Goal: Find specific page/section: Find specific page/section

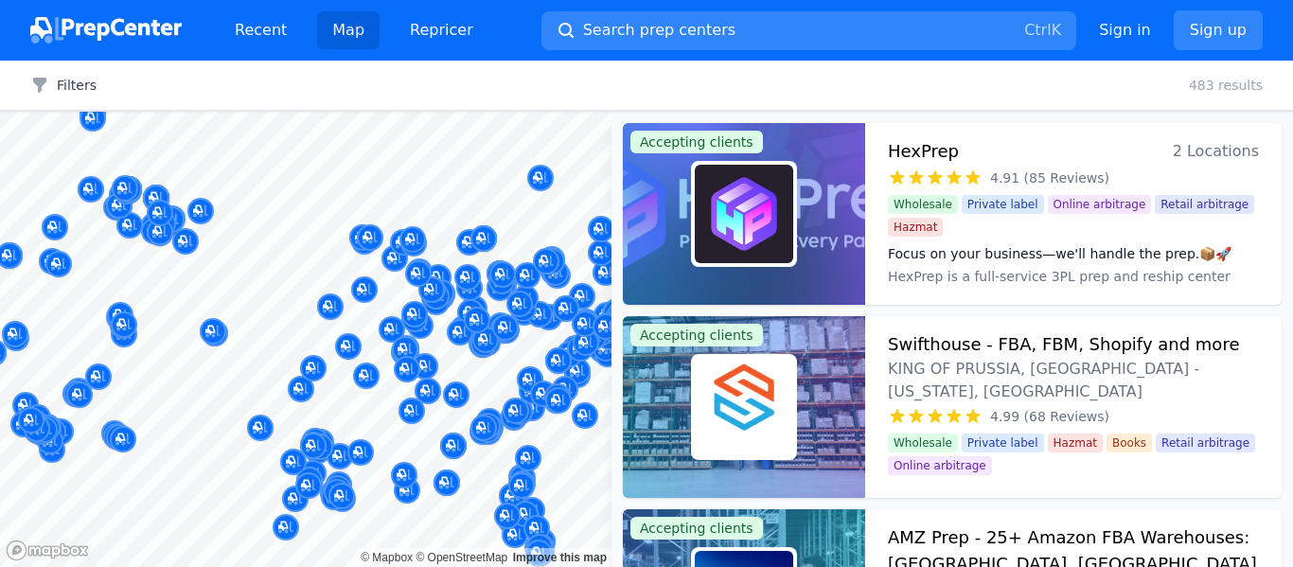
click at [557, 28] on div at bounding box center [646, 283] width 1293 height 567
click at [653, 28] on div at bounding box center [646, 283] width 1293 height 567
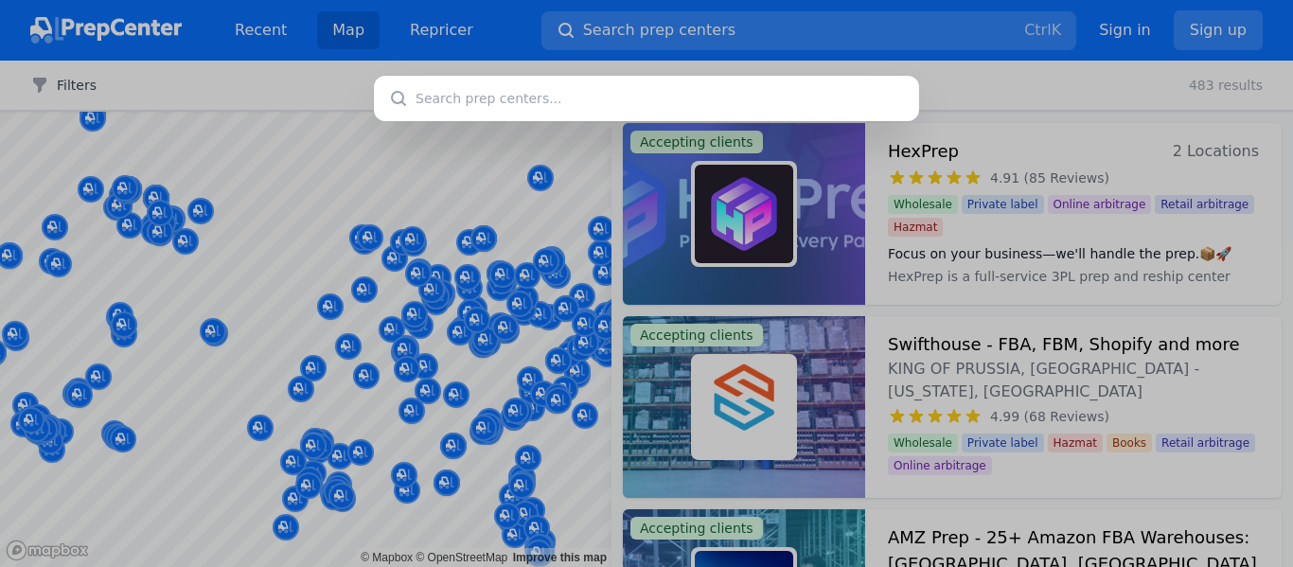
click at [442, 97] on input "text" at bounding box center [646, 98] width 545 height 45
click at [1043, 90] on div at bounding box center [646, 283] width 1293 height 567
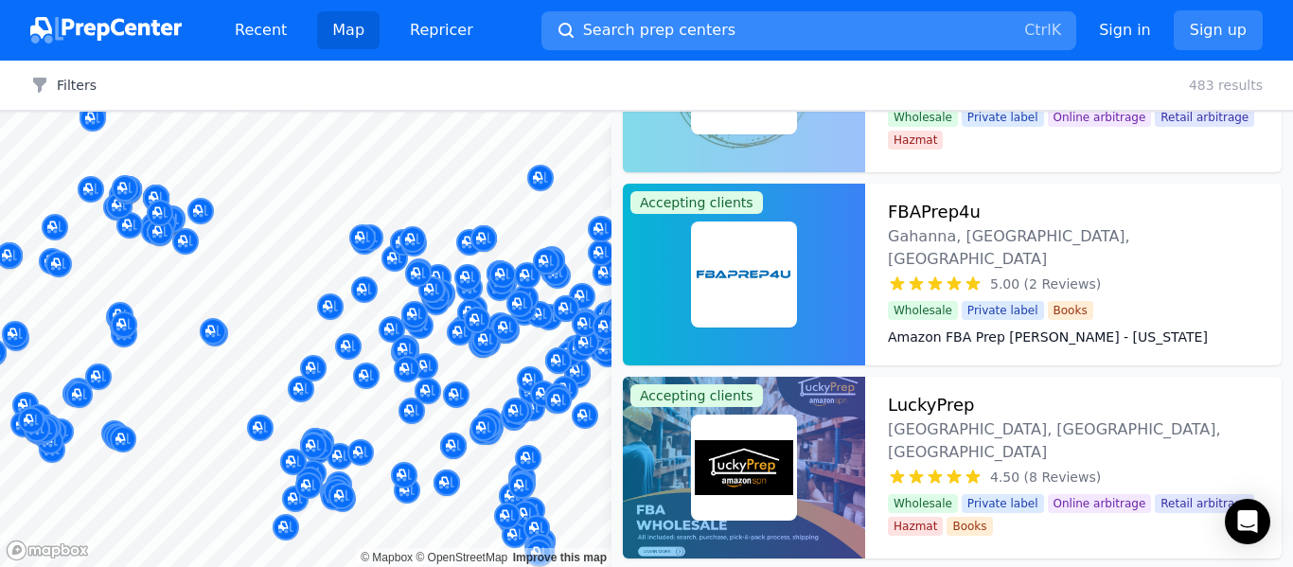
scroll to position [17679, 0]
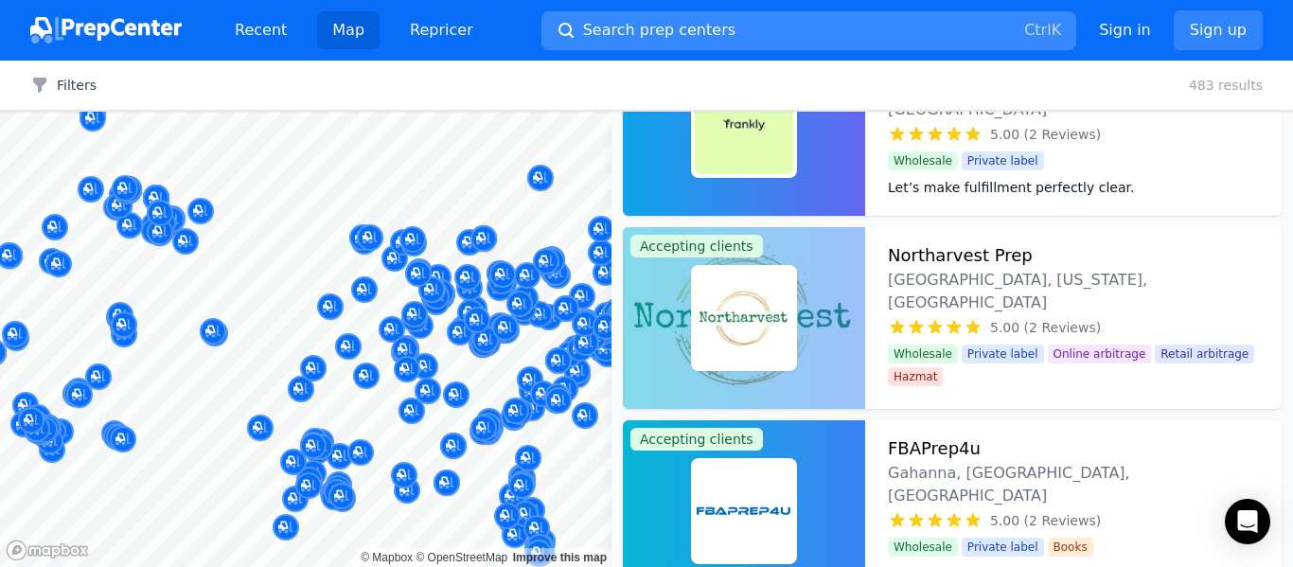
click at [655, 31] on span "Search prep centers" at bounding box center [659, 30] width 152 height 23
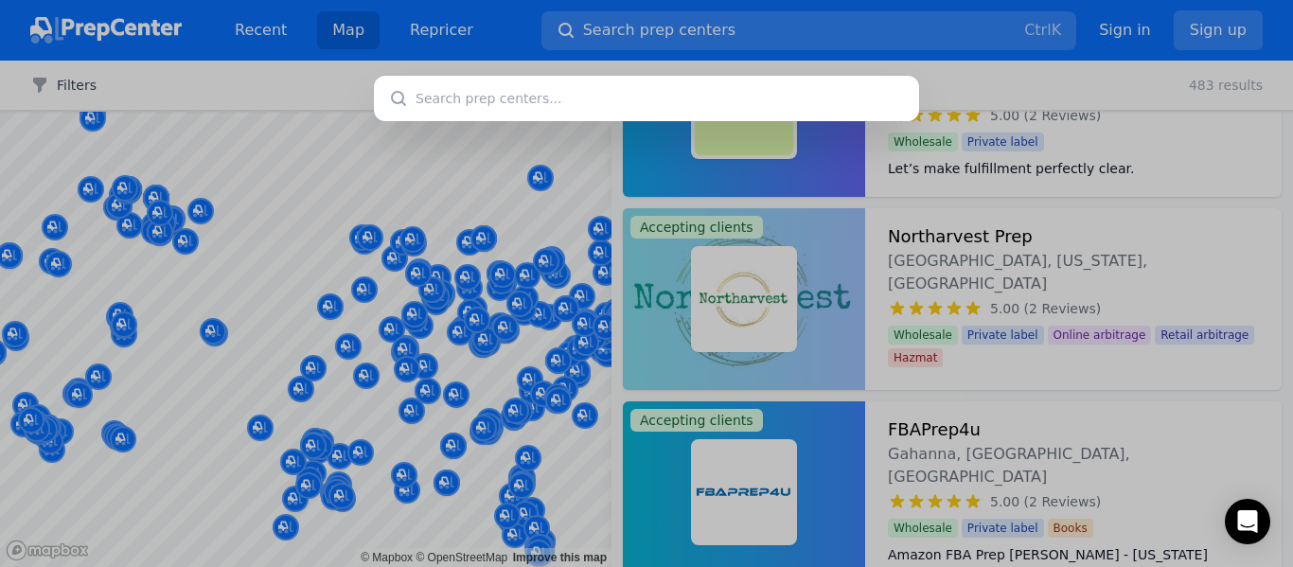
scroll to position [17723, 0]
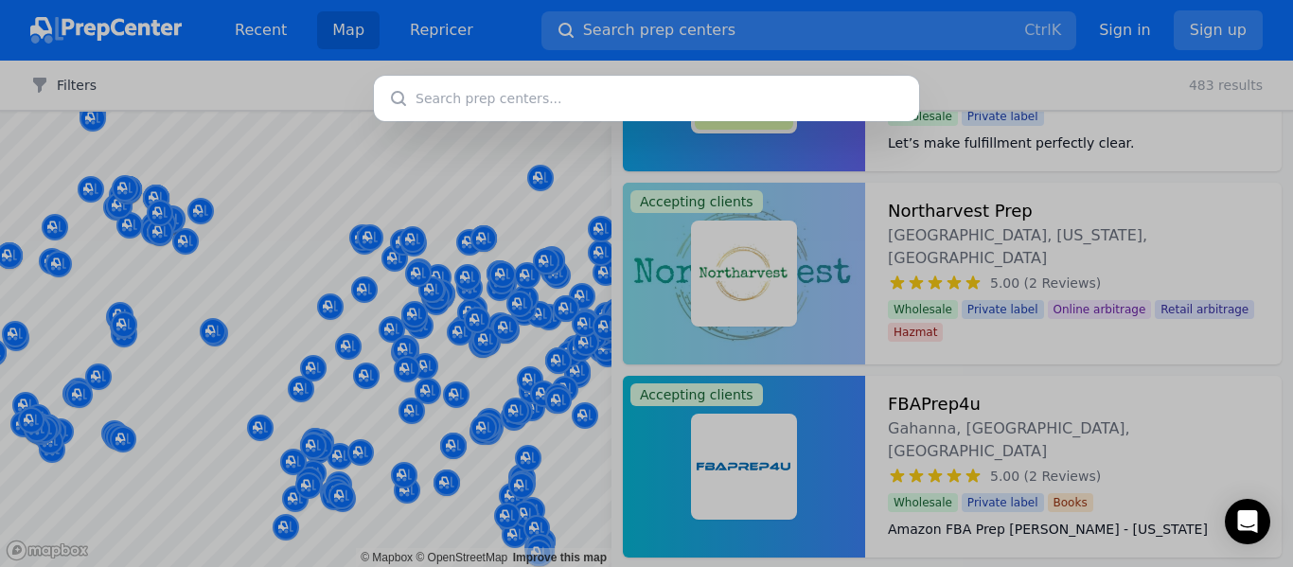
click at [372, 170] on div at bounding box center [646, 283] width 1293 height 567
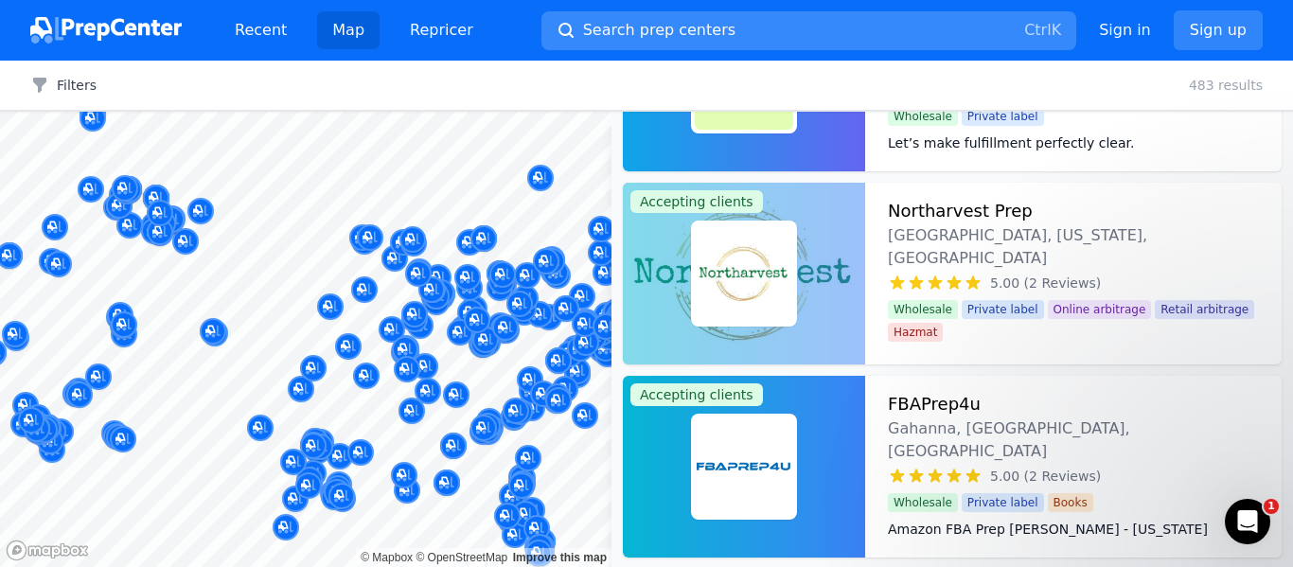
scroll to position [0, 0]
click at [646, 27] on span "Search prep centers" at bounding box center [659, 30] width 152 height 23
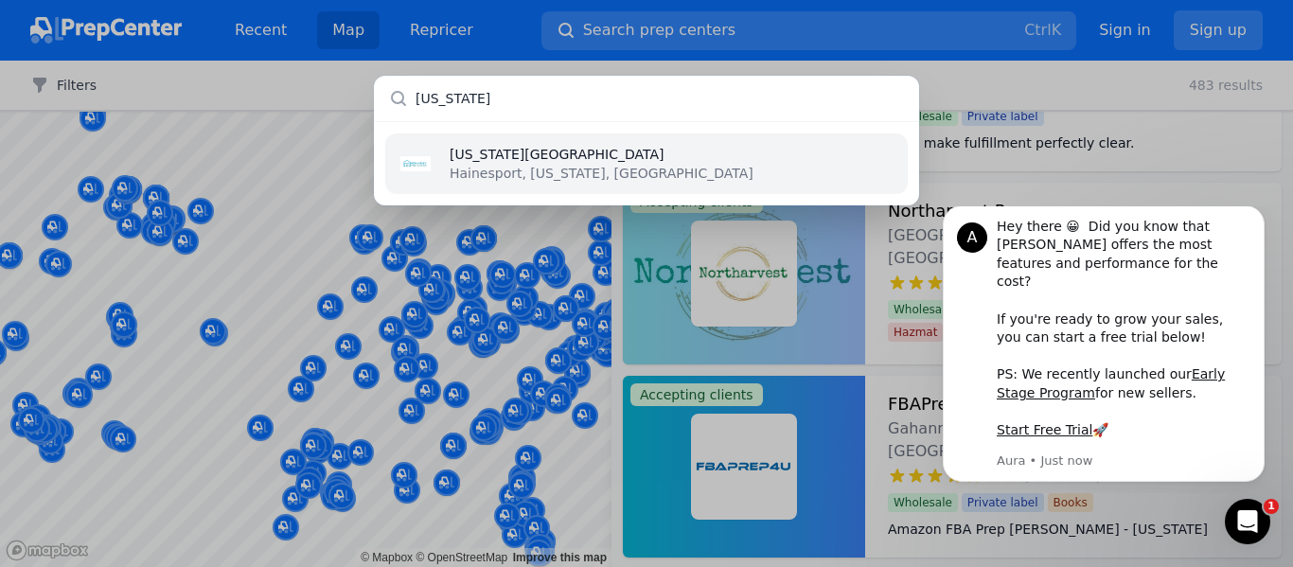
type input "[US_STATE]"
click at [588, 165] on p "Hainesport, [US_STATE], [GEOGRAPHIC_DATA]" at bounding box center [602, 173] width 304 height 19
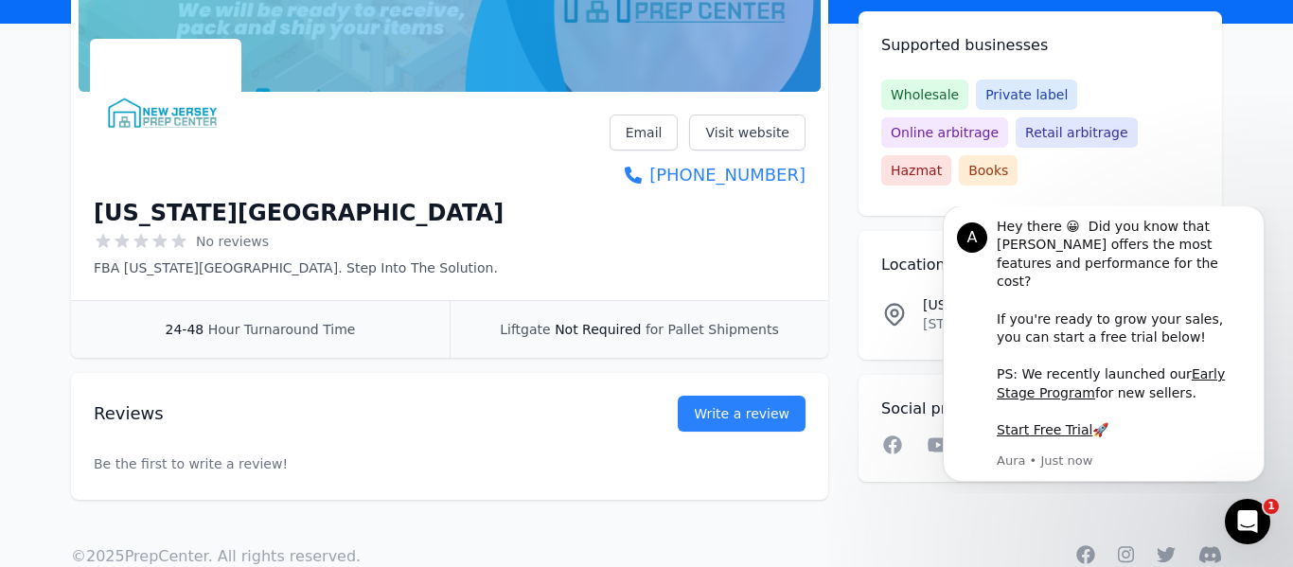
scroll to position [266, 0]
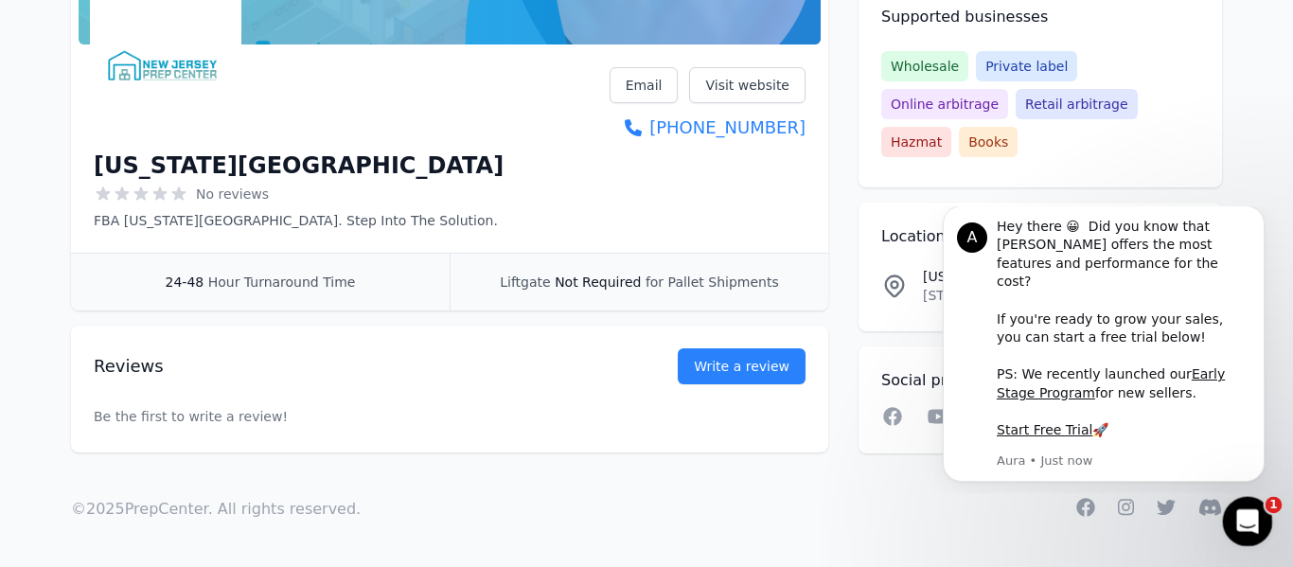
click at [1240, 518] on icon "Open Intercom Messenger" at bounding box center [1245, 519] width 31 height 31
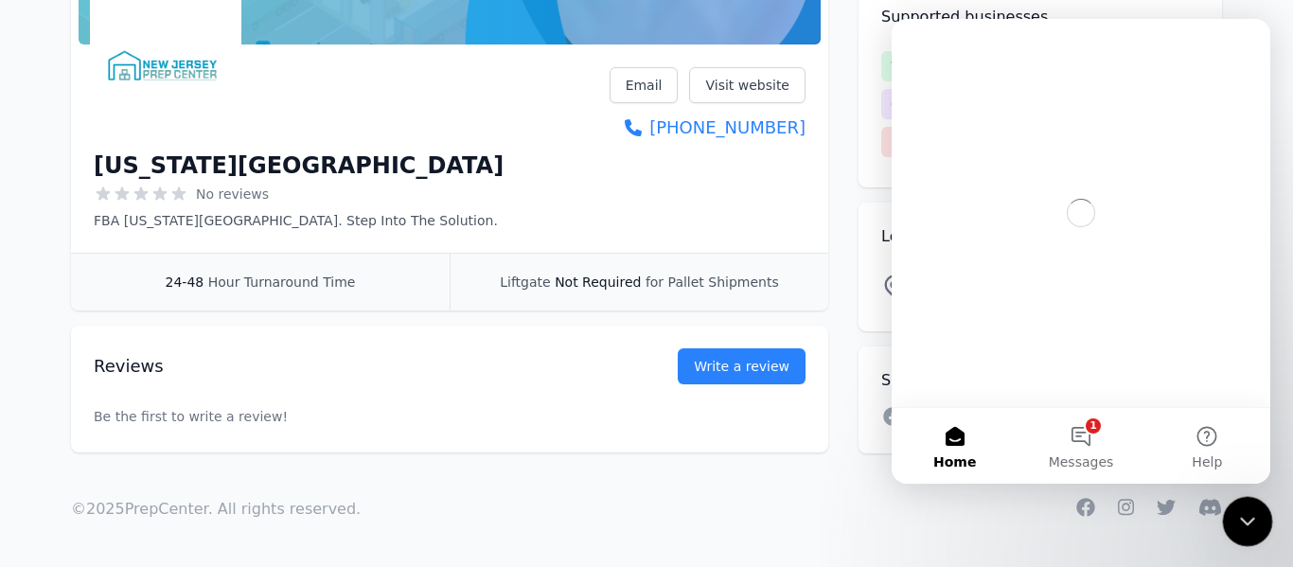
scroll to position [0, 0]
